Goal: Book appointment/travel/reservation

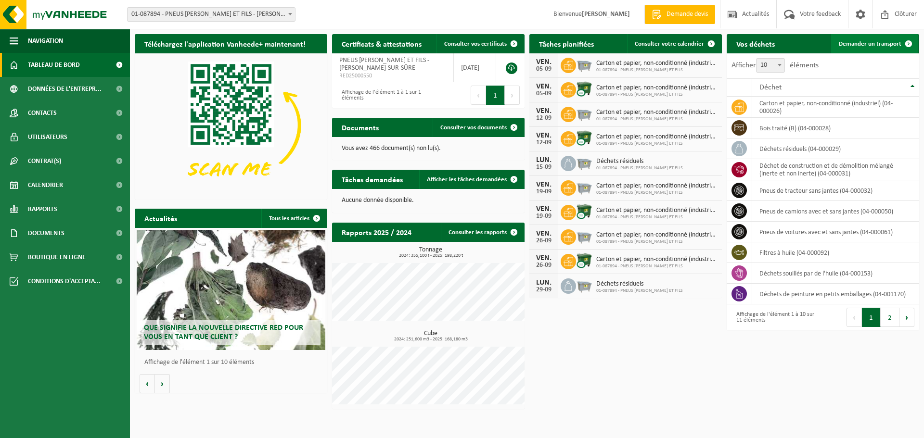
click at [857, 41] on span "Demander un transport" at bounding box center [869, 44] width 63 height 6
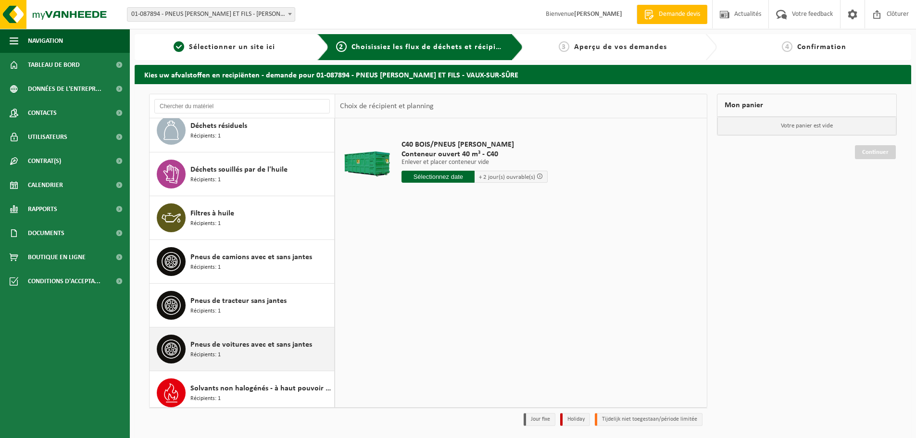
scroll to position [192, 0]
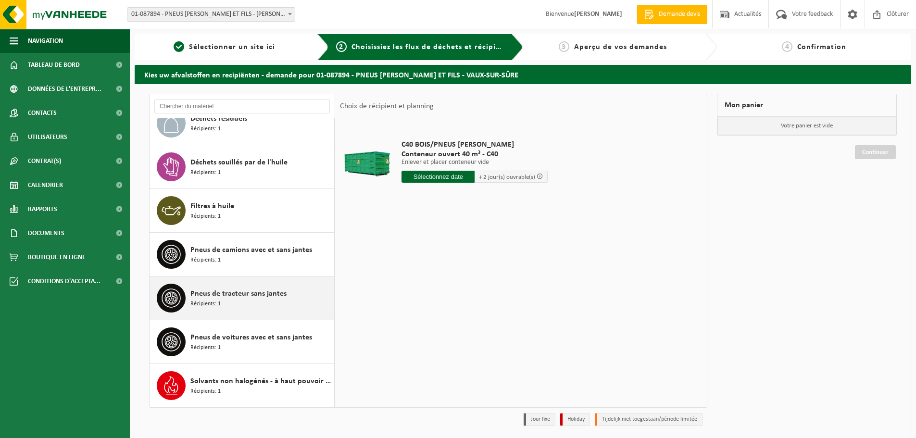
click at [231, 298] on span "Pneus de tracteur sans jantes" at bounding box center [238, 294] width 96 height 12
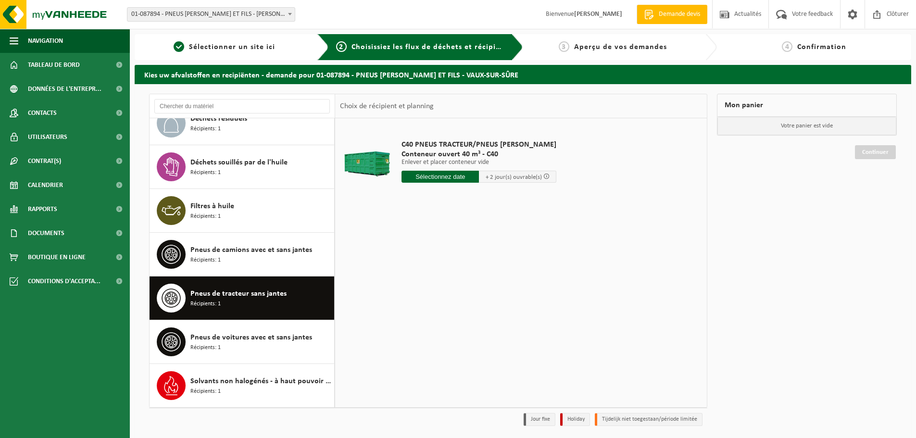
click at [453, 178] on input "text" at bounding box center [440, 177] width 77 height 12
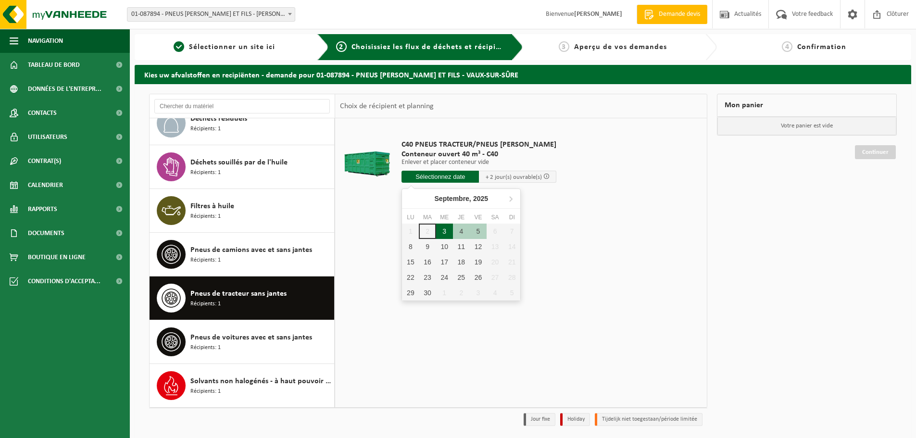
click at [442, 233] on div "3" at bounding box center [444, 231] width 17 height 15
type input "à partir de 2025-09-03"
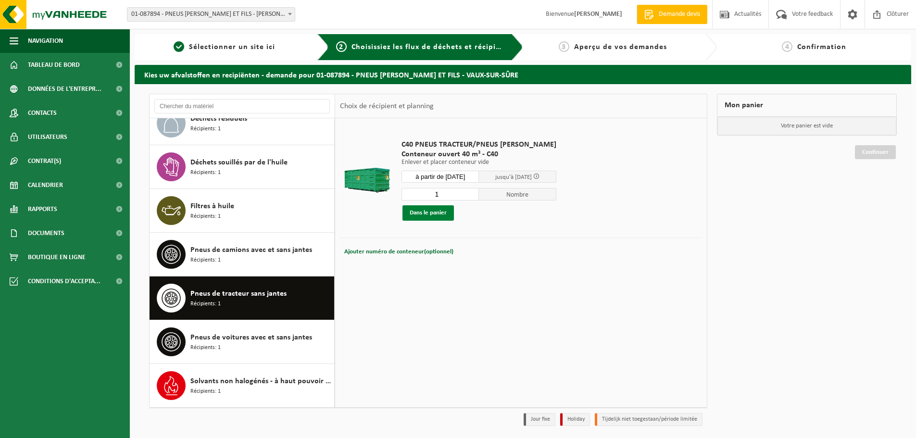
click at [437, 214] on button "Dans le panier" at bounding box center [428, 212] width 51 height 15
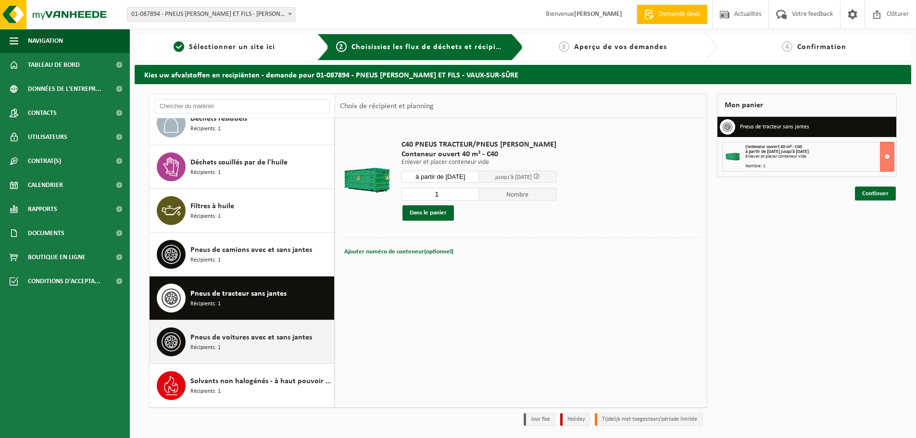
click at [256, 343] on span "Pneus de voitures avec et sans jantes" at bounding box center [251, 338] width 122 height 12
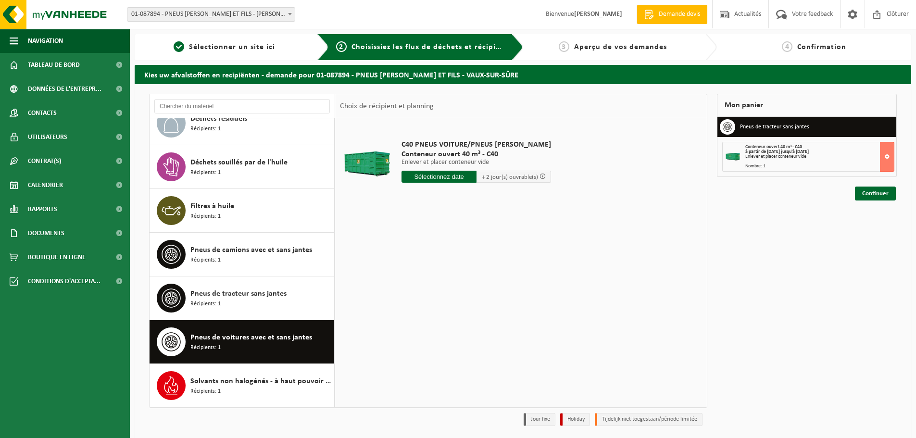
click at [446, 180] on input "text" at bounding box center [439, 177] width 75 height 12
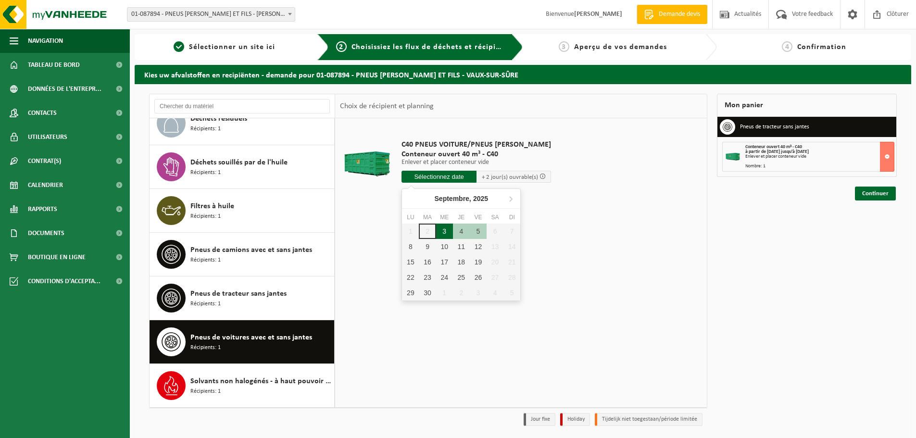
click at [444, 231] on div "3" at bounding box center [444, 231] width 17 height 15
type input "à partir de 2025-09-03"
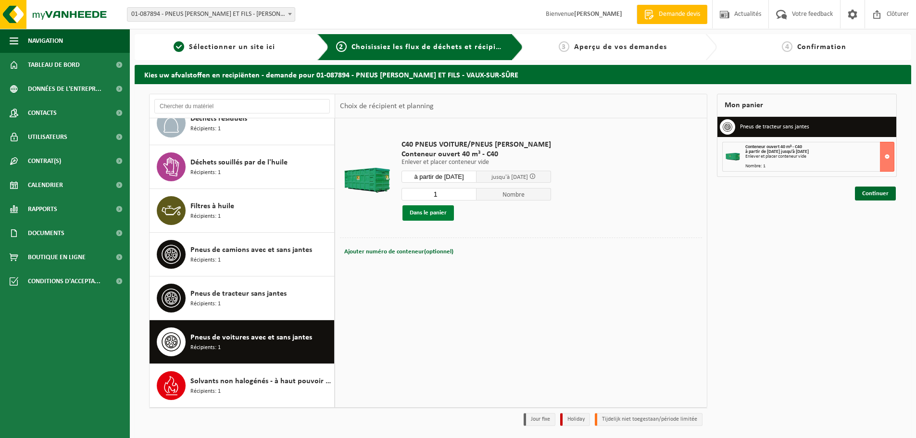
click at [426, 210] on button "Dans le panier" at bounding box center [428, 212] width 51 height 15
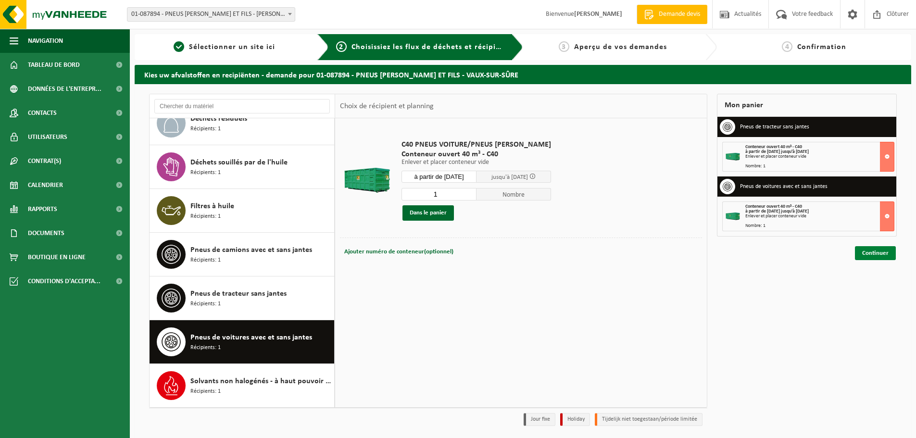
click at [874, 255] on link "Continuer" at bounding box center [875, 253] width 41 height 14
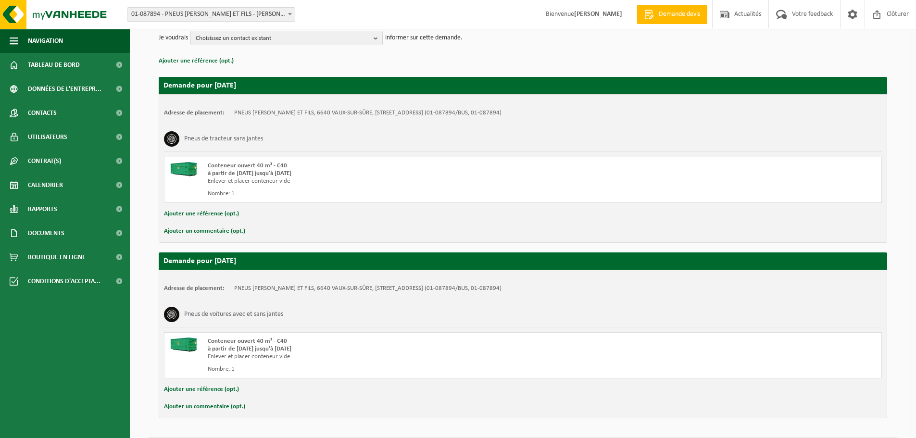
scroll to position [150, 0]
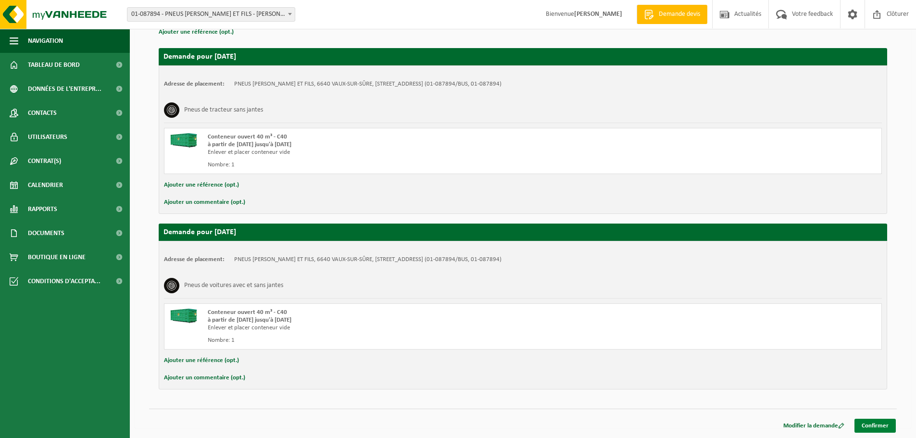
click at [873, 429] on link "Confirmer" at bounding box center [875, 426] width 41 height 14
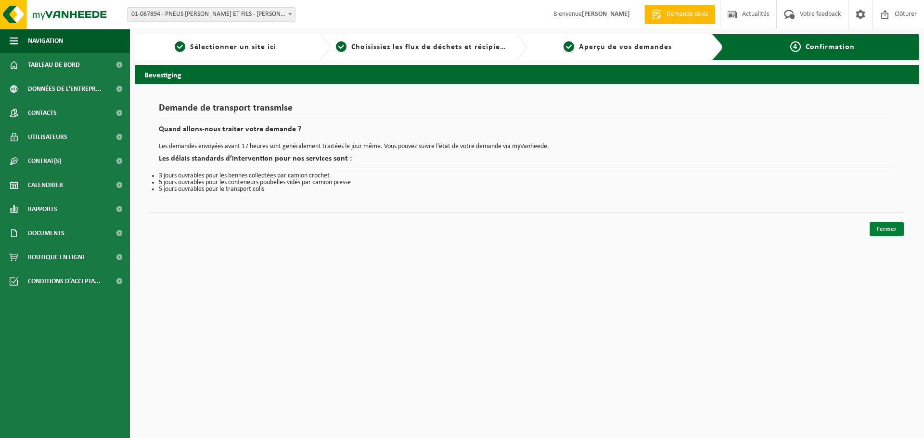
click at [894, 227] on link "Fermer" at bounding box center [886, 229] width 34 height 14
